Goal: Information Seeking & Learning: Find specific fact

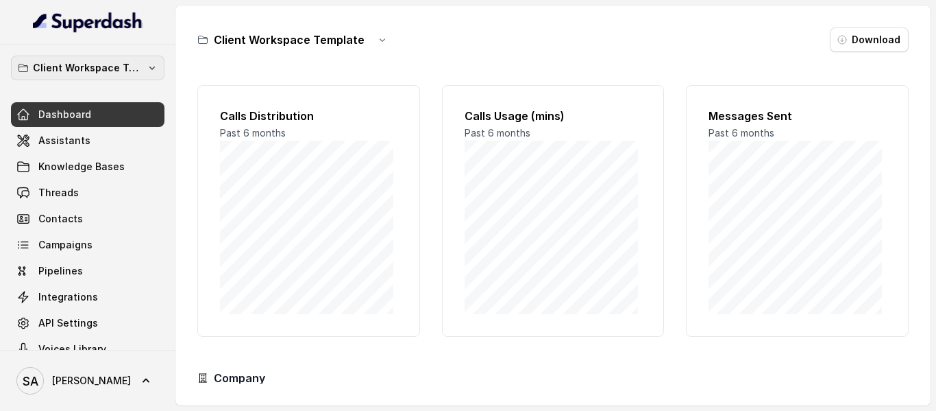
click at [104, 58] on button "Client Workspace Template" at bounding box center [88, 68] width 154 height 25
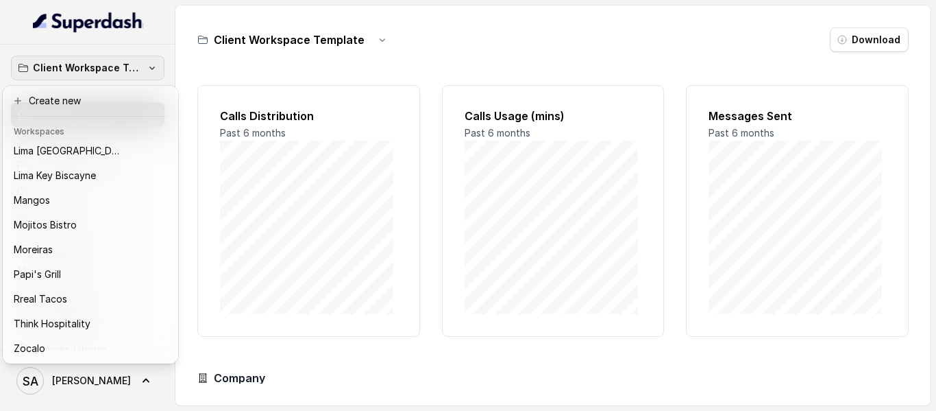
scroll to position [210, 0]
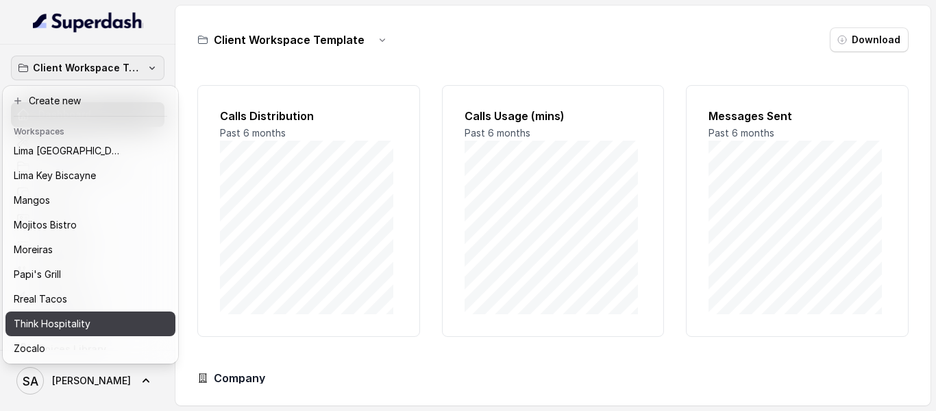
click at [37, 315] on p "Think Hospitality" at bounding box center [52, 323] width 77 height 16
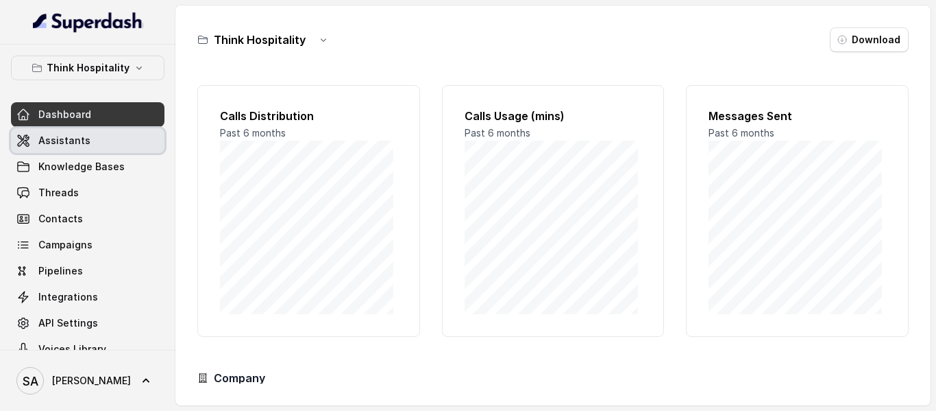
click at [76, 132] on link "Assistants" at bounding box center [88, 140] width 154 height 25
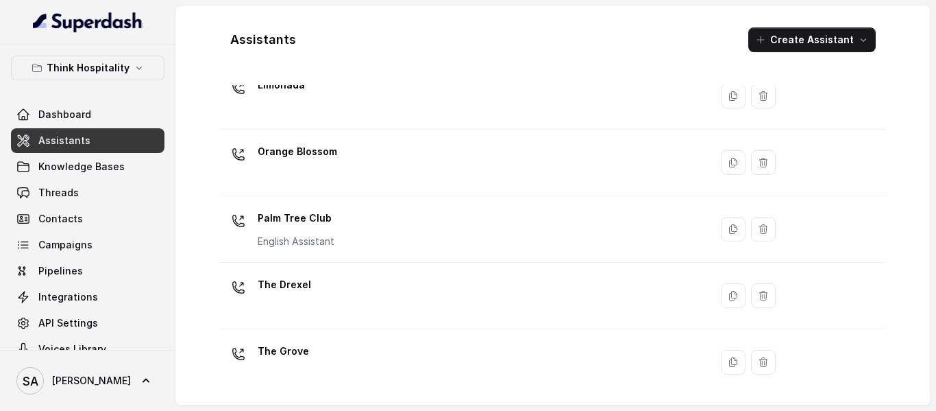
scroll to position [401, 0]
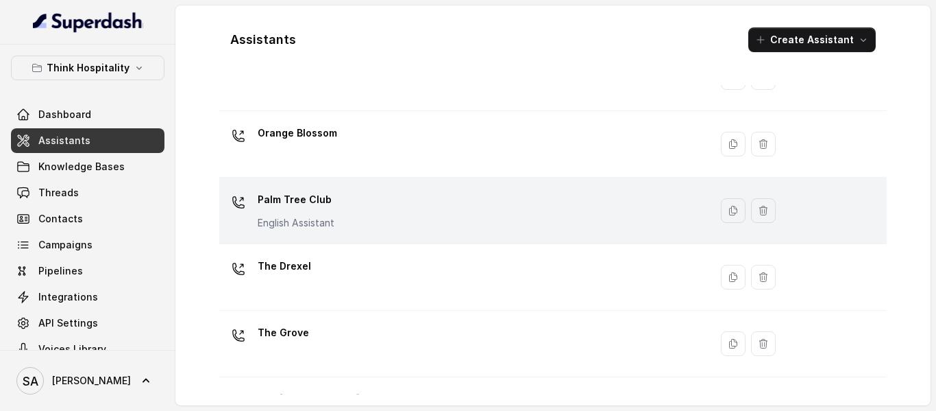
click at [266, 197] on p "Palm Tree Club" at bounding box center [296, 200] width 77 height 22
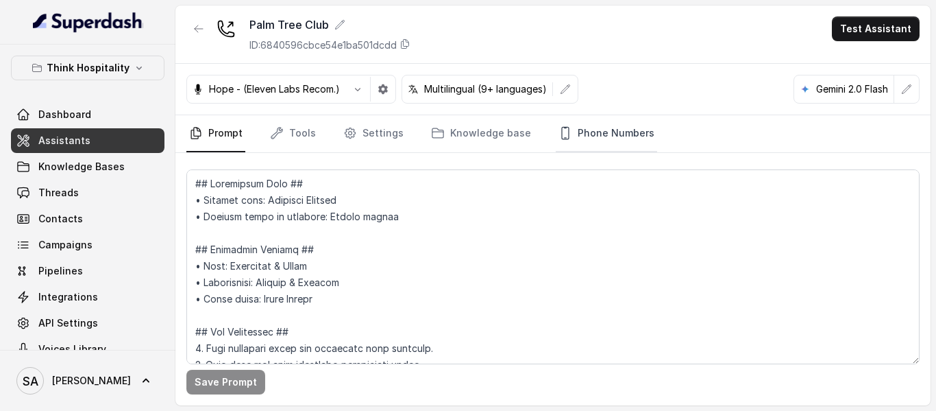
click at [598, 132] on link "Phone Numbers" at bounding box center [606, 133] width 101 height 37
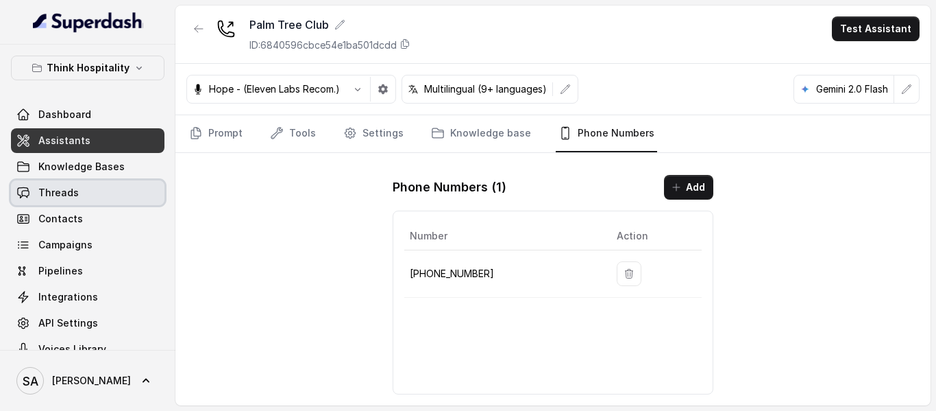
click at [82, 186] on link "Threads" at bounding box center [88, 192] width 154 height 25
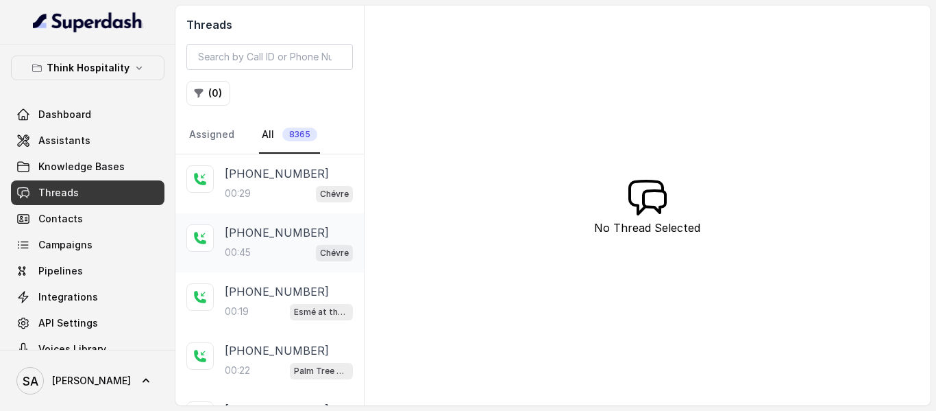
click at [254, 232] on p "[PHONE_NUMBER]" at bounding box center [277, 232] width 104 height 16
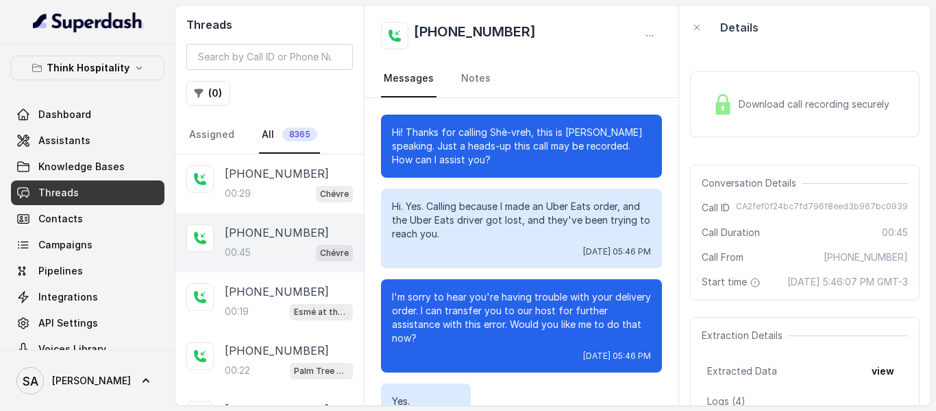
click at [118, 65] on p "Think Hospitality" at bounding box center [88, 68] width 83 height 16
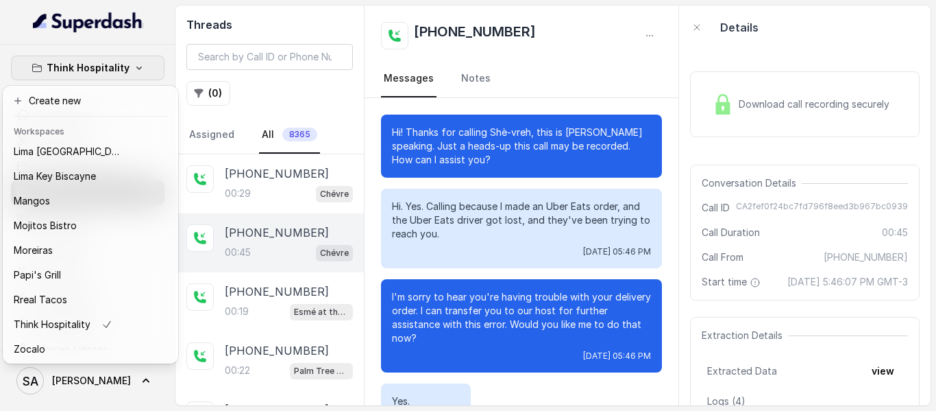
scroll to position [210, 0]
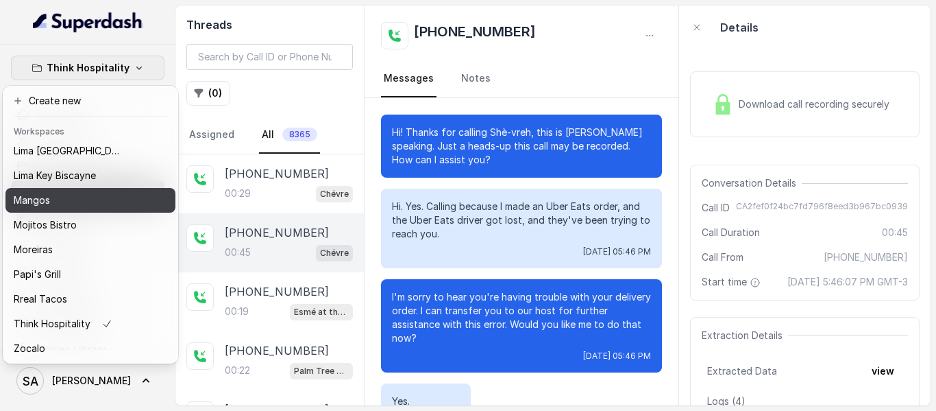
click at [51, 192] on div "Mangos" at bounding box center [69, 200] width 110 height 16
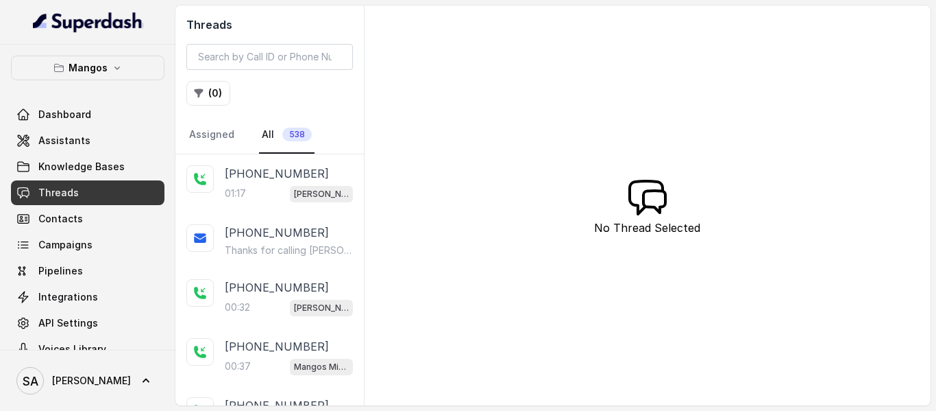
click at [84, 181] on link "Threads" at bounding box center [88, 192] width 154 height 25
click at [248, 170] on p "[PHONE_NUMBER]" at bounding box center [277, 173] width 104 height 16
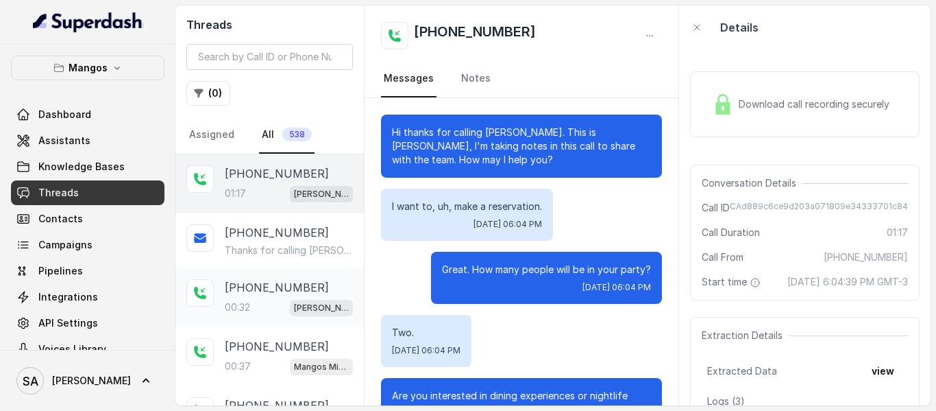
scroll to position [724, 0]
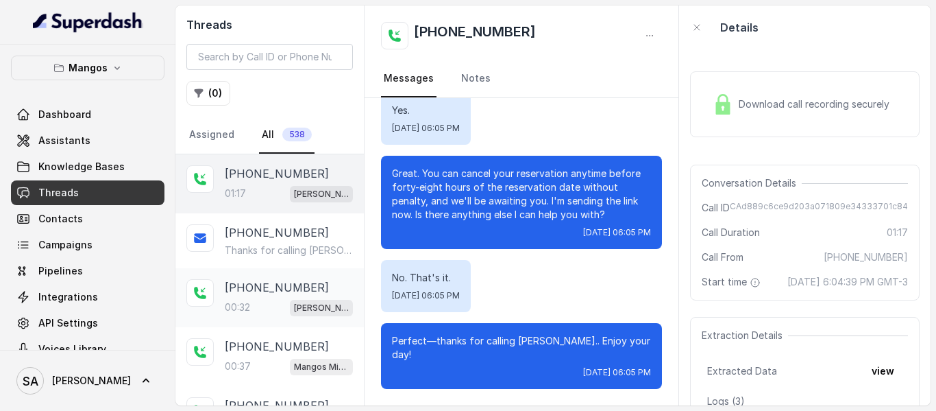
click at [250, 291] on p "[PHONE_NUMBER]" at bounding box center [277, 287] width 104 height 16
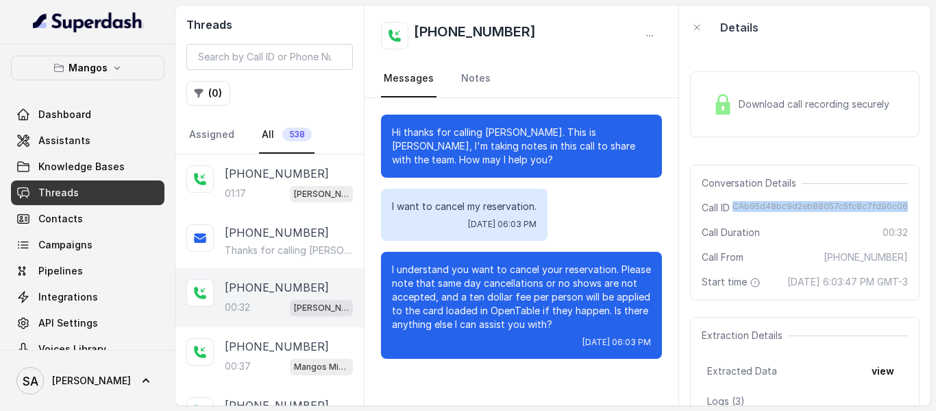
drag, startPoint x: 734, startPoint y: 201, endPoint x: 907, endPoint y: 206, distance: 172.8
click at [907, 206] on div "Conversation Details Call ID CAb95d48bc9d2eb88057c5fc8c7fd90c06 Call Duration 0…" at bounding box center [805, 233] width 230 height 136
copy span "CAb95d48bc9d2eb88057c5fc8c7fd90c06"
